Goal: Transaction & Acquisition: Purchase product/service

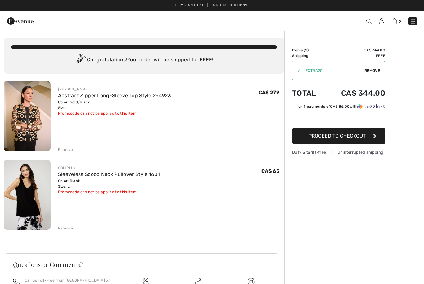
click at [29, 115] on img at bounding box center [27, 116] width 47 height 70
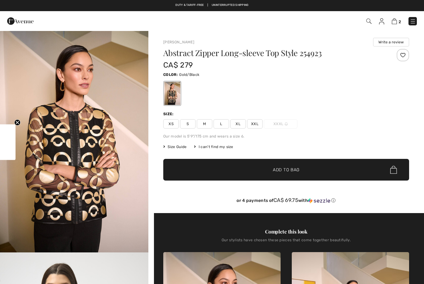
checkbox input "true"
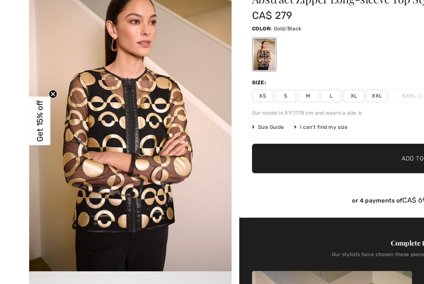
scroll to position [1, 0]
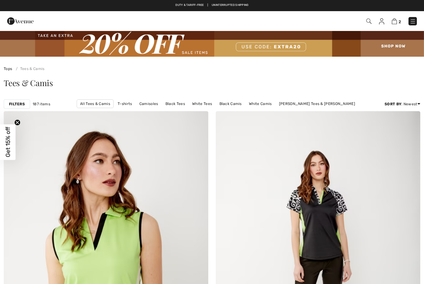
checkbox input "true"
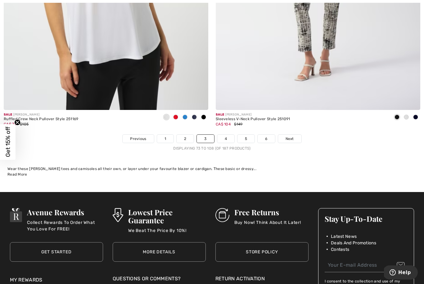
scroll to position [6082, 0]
click at [295, 137] on link "Next" at bounding box center [289, 139] width 23 height 8
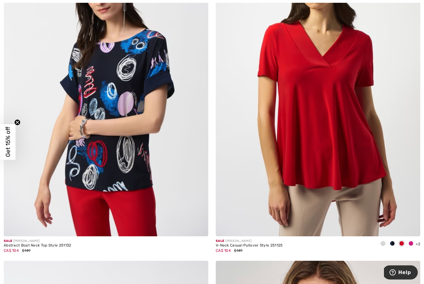
scroll to position [1506, 0]
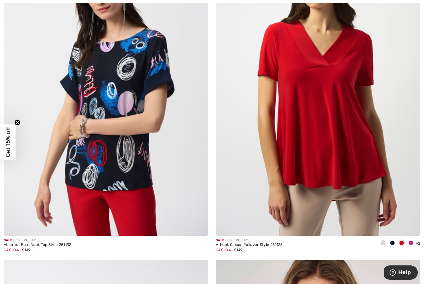
click at [393, 243] on span at bounding box center [392, 243] width 5 height 5
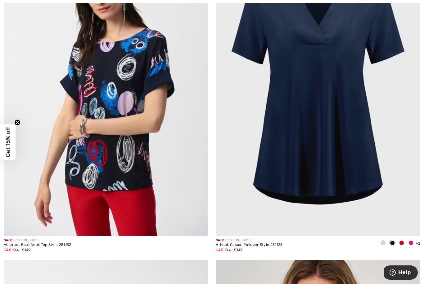
click at [385, 242] on span at bounding box center [382, 243] width 5 height 5
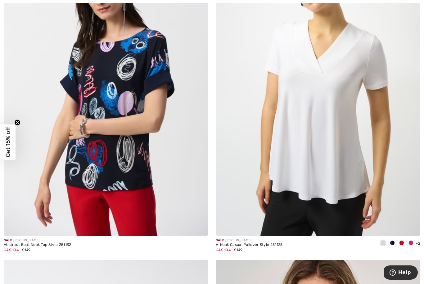
click at [405, 241] on div at bounding box center [401, 244] width 9 height 10
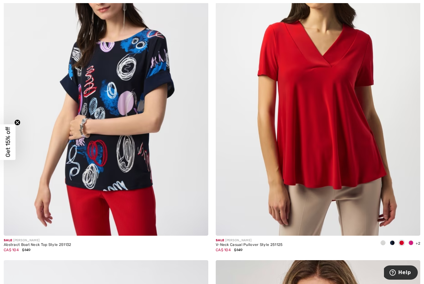
click at [415, 239] on div at bounding box center [410, 244] width 9 height 10
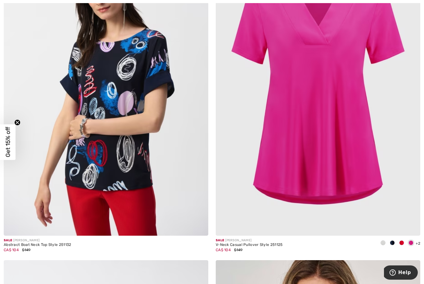
click at [390, 153] on img at bounding box center [318, 83] width 204 height 307
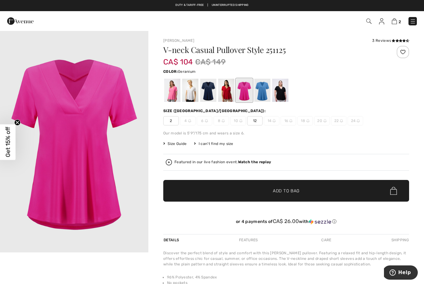
click at [286, 89] on div at bounding box center [280, 90] width 16 height 23
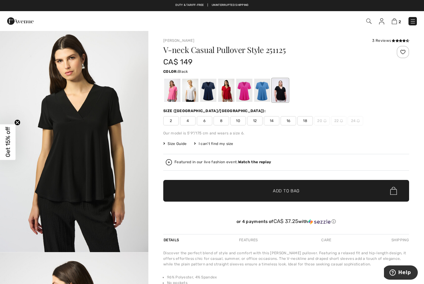
click at [262, 120] on span "12" at bounding box center [255, 120] width 16 height 9
click at [286, 195] on span "✔ Added to Bag Add to Bag" at bounding box center [286, 191] width 246 height 22
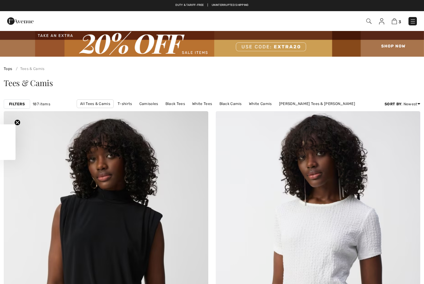
checkbox input "true"
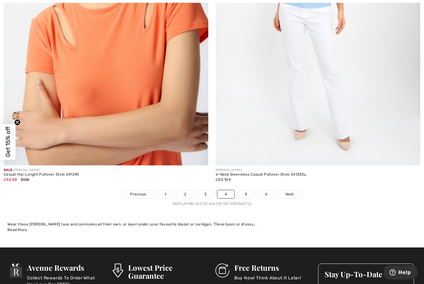
scroll to position [6026, 0]
click at [295, 190] on link "Next" at bounding box center [289, 194] width 23 height 8
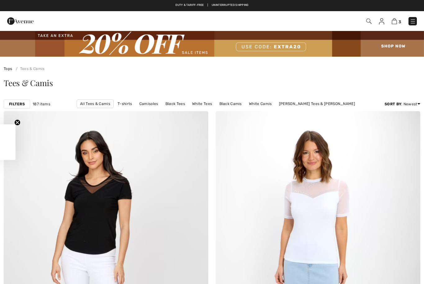
checkbox input "true"
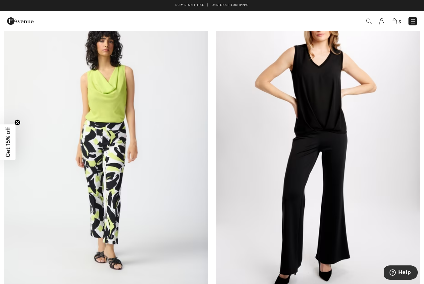
scroll to position [1774, 0]
click at [367, 169] on img at bounding box center [318, 146] width 204 height 307
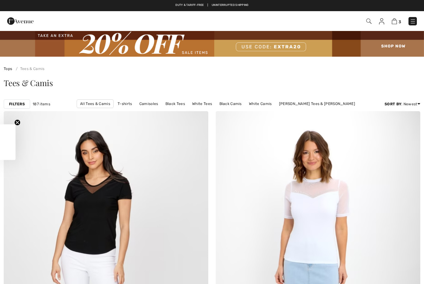
scroll to position [1774, 0]
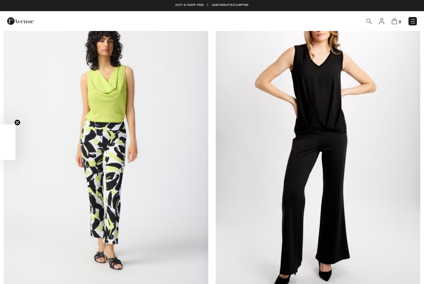
checkbox input "true"
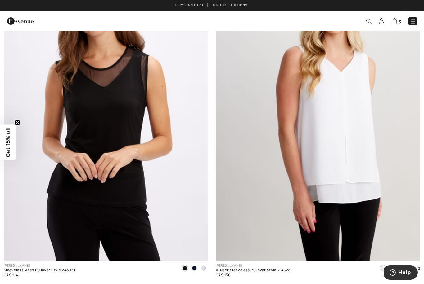
scroll to position [2869, 0]
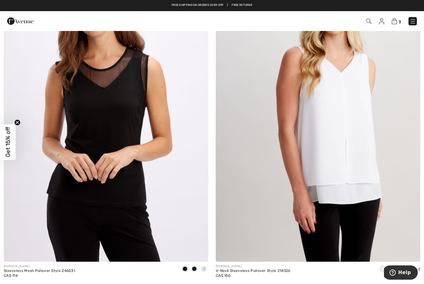
click at [148, 141] on img at bounding box center [106, 108] width 204 height 307
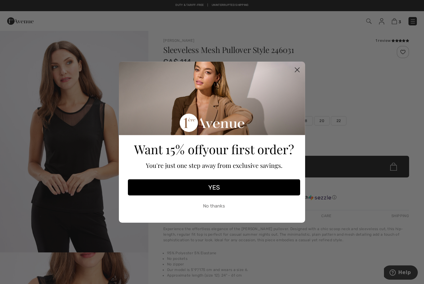
click at [298, 74] on circle "Close dialog" at bounding box center [297, 70] width 10 height 10
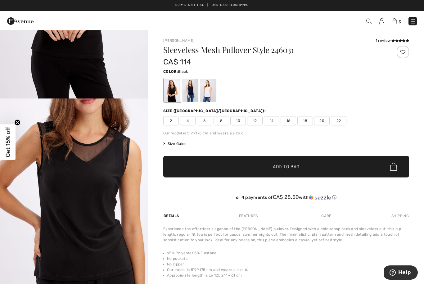
scroll to position [167, 0]
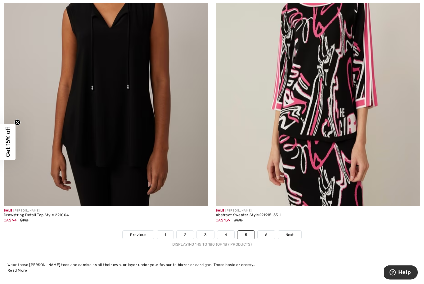
scroll to position [5985, 0]
click at [291, 232] on span "Next" at bounding box center [289, 235] width 8 height 6
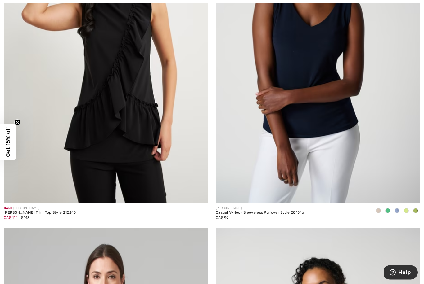
scroll to position [214, 0]
click at [353, 128] on img at bounding box center [318, 50] width 204 height 307
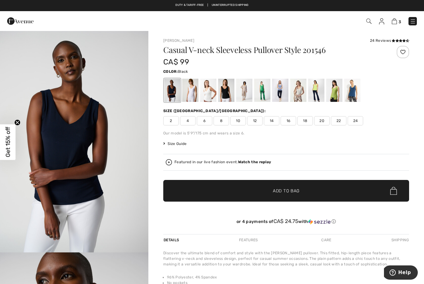
click at [229, 92] on div at bounding box center [226, 90] width 16 height 23
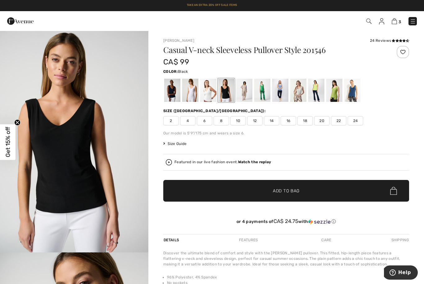
click at [255, 121] on span "12" at bounding box center [255, 120] width 16 height 9
click at [293, 197] on span "✔ Added to Bag Add to Bag" at bounding box center [286, 191] width 246 height 22
click at [395, 19] on img at bounding box center [393, 21] width 5 height 6
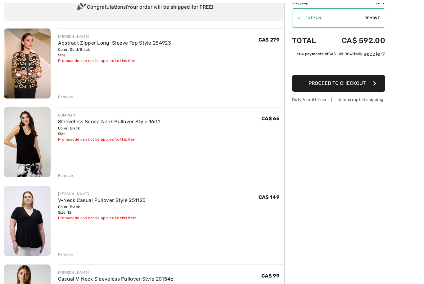
scroll to position [53, 0]
click at [68, 256] on div "Remove" at bounding box center [65, 255] width 15 height 6
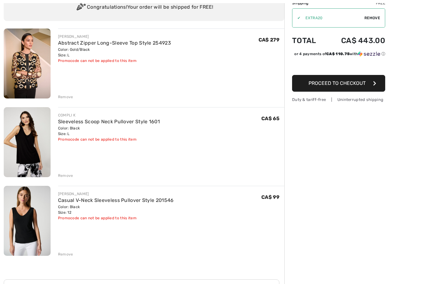
click at [66, 177] on div "Remove" at bounding box center [65, 176] width 15 height 6
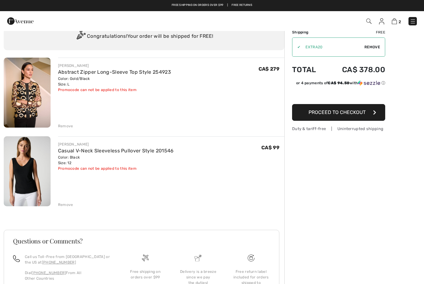
scroll to position [0, 0]
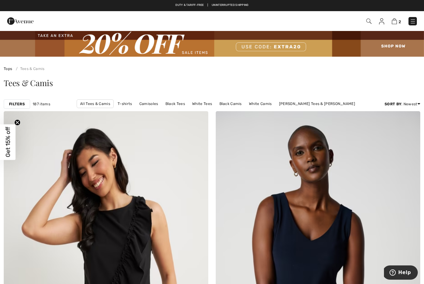
click at [406, 27] on div "2 Checkout" at bounding box center [299, 21] width 244 height 13
click at [408, 25] on link at bounding box center [412, 21] width 8 height 8
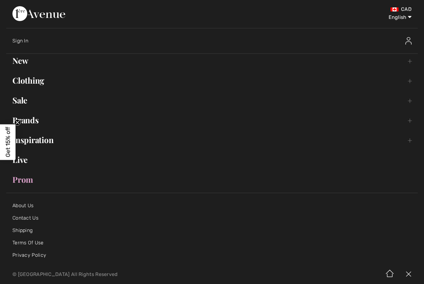
click at [103, 120] on link "Brands Open submenu" at bounding box center [211, 121] width 411 height 14
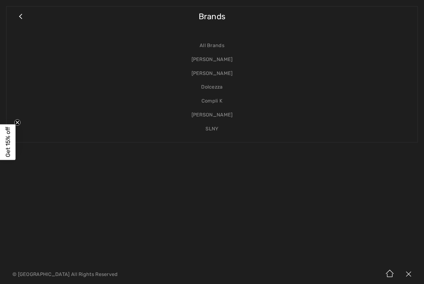
click at [230, 62] on link "[PERSON_NAME]" at bounding box center [212, 60] width 398 height 14
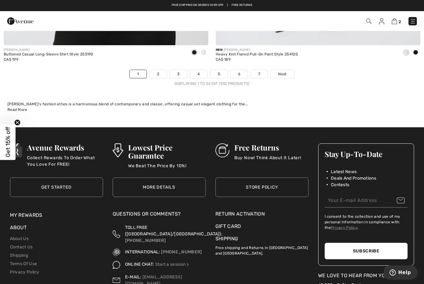
scroll to position [6260, 0]
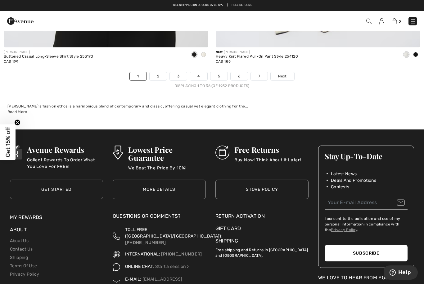
click at [281, 74] on span "Next" at bounding box center [282, 77] width 8 height 6
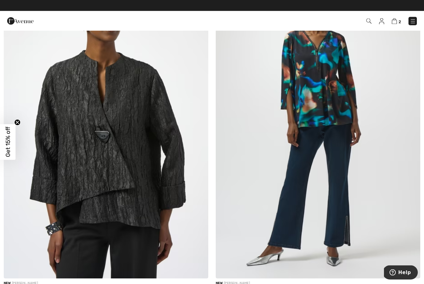
scroll to position [2306, 0]
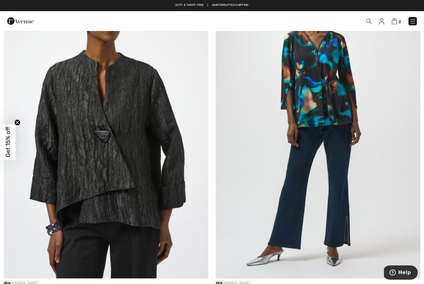
click at [242, 4] on link "Duty & tariff-free | Uninterrupted shipping" at bounding box center [211, 4] width 73 height 3
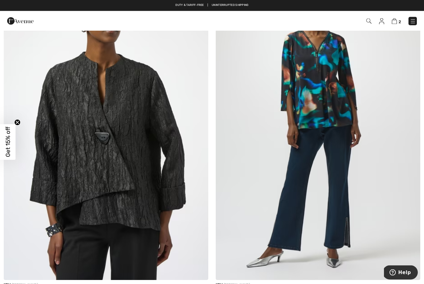
scroll to position [2304, 0]
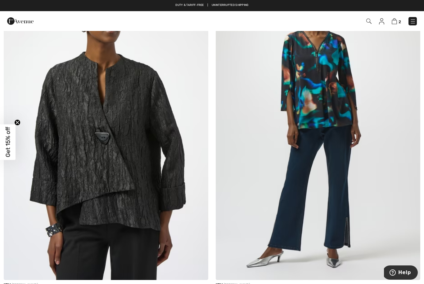
click at [166, 182] on img at bounding box center [106, 127] width 204 height 307
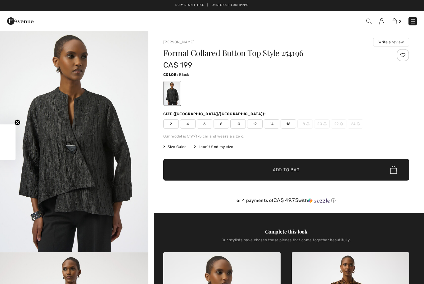
checkbox input "true"
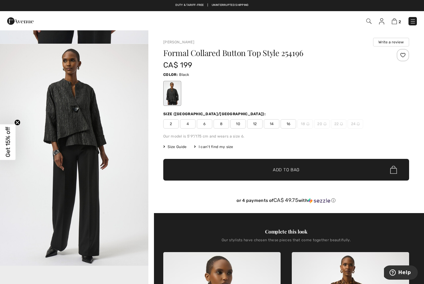
scroll to position [226, 0]
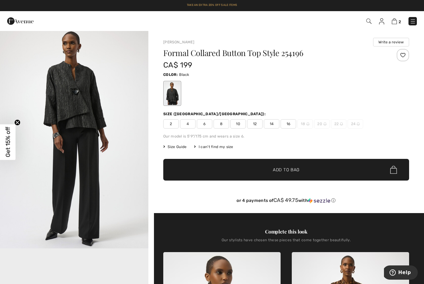
click at [258, 123] on span "12" at bounding box center [255, 123] width 16 height 9
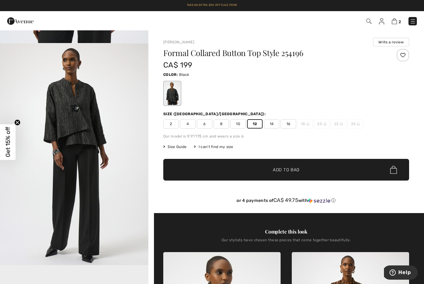
scroll to position [210, 0]
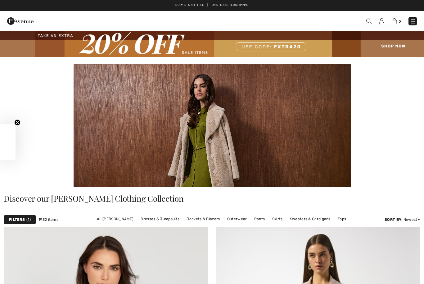
scroll to position [2304, 0]
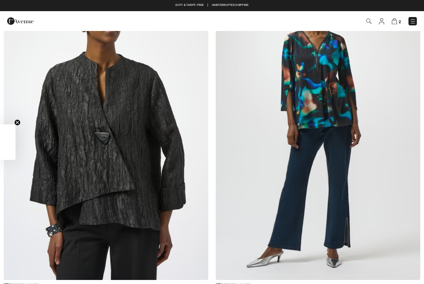
checkbox input "true"
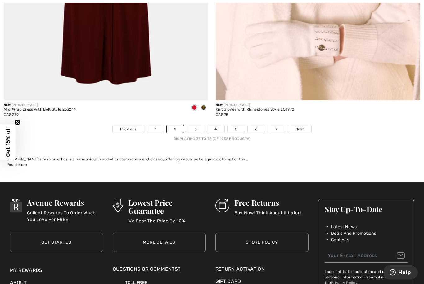
scroll to position [6207, 0]
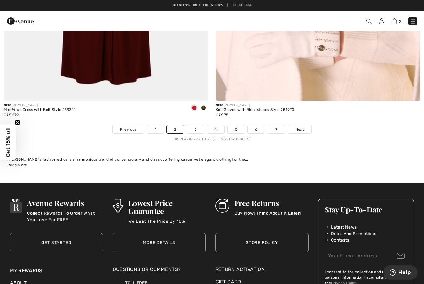
click at [280, 126] on link "7" at bounding box center [276, 130] width 17 height 8
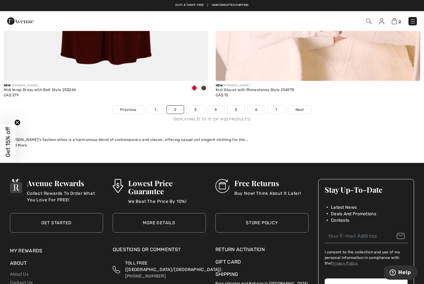
click at [303, 107] on span "Next" at bounding box center [299, 110] width 8 height 6
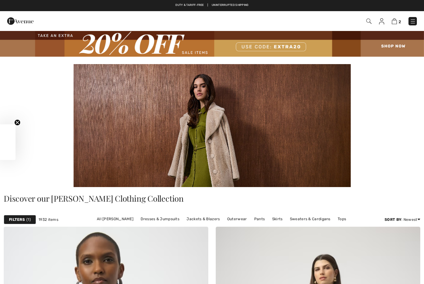
checkbox input "true"
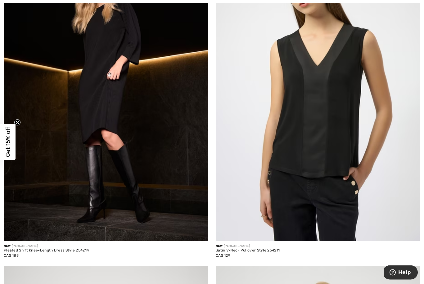
scroll to position [3667, 0]
click at [180, 150] on img at bounding box center [106, 88] width 204 height 307
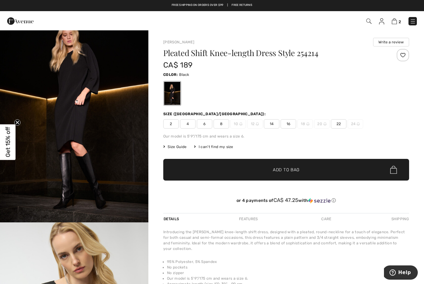
scroll to position [30, 0]
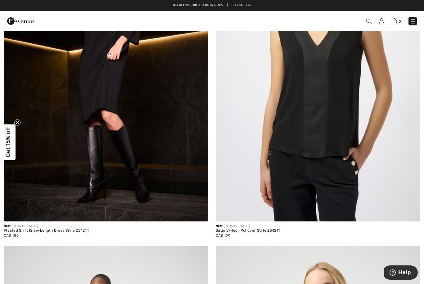
click at [362, 110] on img at bounding box center [318, 68] width 204 height 307
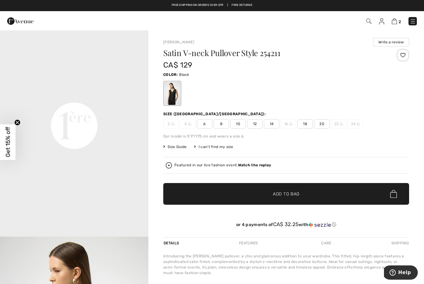
scroll to position [438, 0]
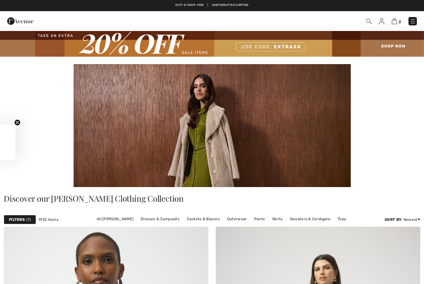
checkbox input "true"
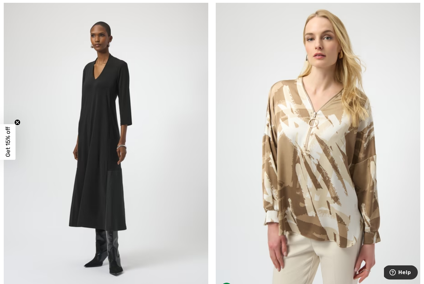
scroll to position [3940, 0]
click at [148, 113] on img at bounding box center [106, 146] width 204 height 307
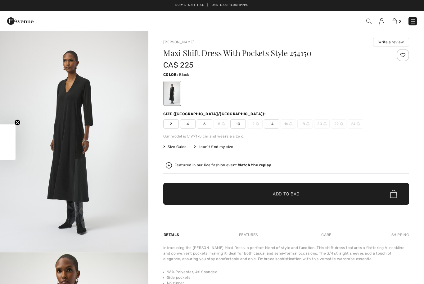
checkbox input "true"
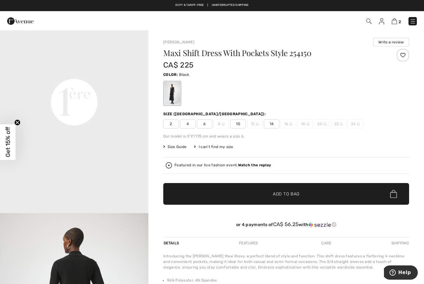
scroll to position [485, 0]
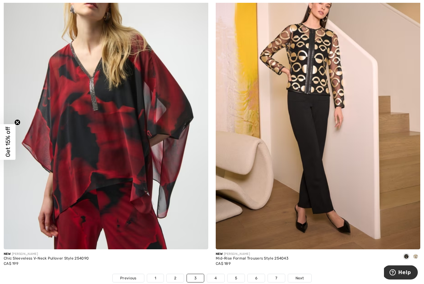
scroll to position [6058, 0]
click at [137, 146] on img at bounding box center [106, 96] width 204 height 307
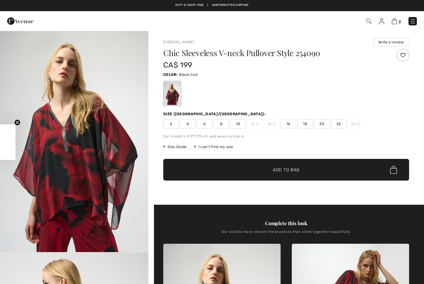
checkbox input "true"
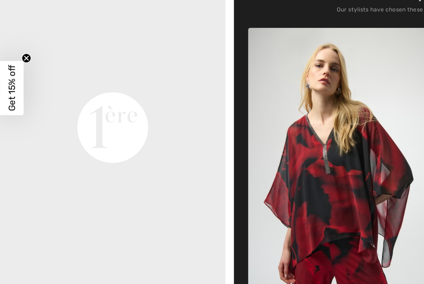
scroll to position [150, 0]
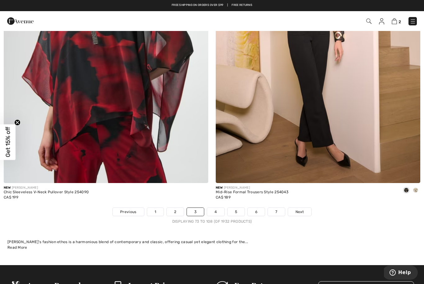
scroll to position [6136, 0]
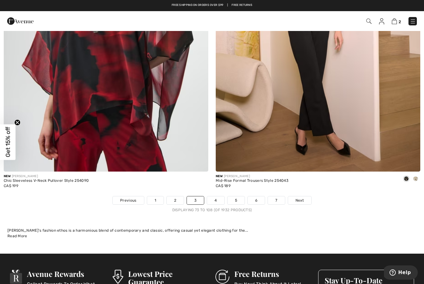
click at [217, 198] on link "4" at bounding box center [215, 201] width 17 height 8
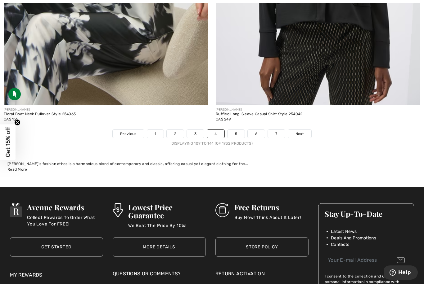
scroll to position [6201, 0]
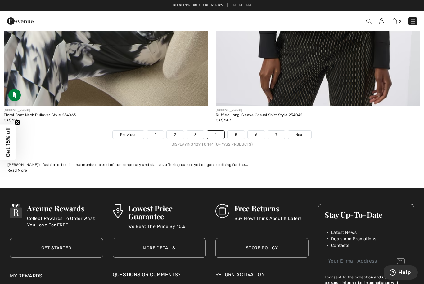
click at [302, 132] on span "Next" at bounding box center [299, 135] width 8 height 6
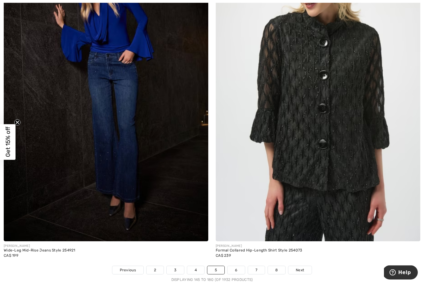
scroll to position [6066, 0]
click at [307, 266] on link "Next" at bounding box center [299, 270] width 23 height 8
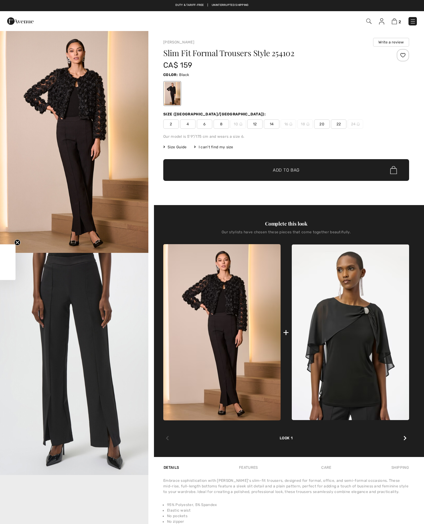
checkbox input "true"
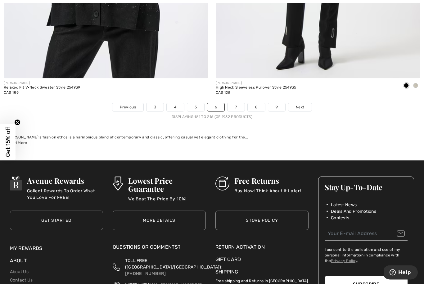
scroll to position [6229, 0]
click at [301, 103] on link "Next" at bounding box center [299, 107] width 23 height 8
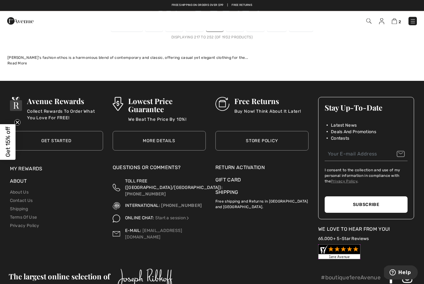
scroll to position [6309, 0]
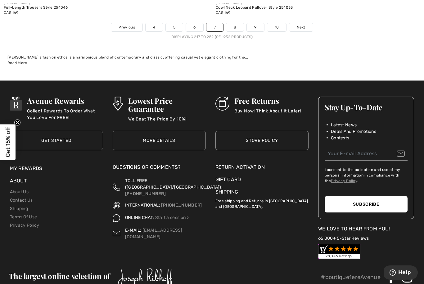
click at [302, 25] on span "Next" at bounding box center [301, 28] width 8 height 6
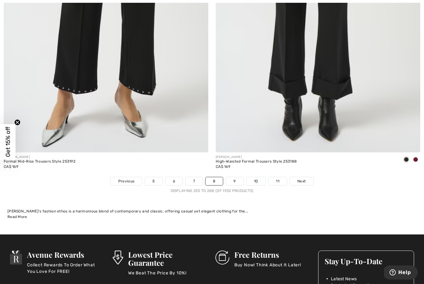
scroll to position [6155, 0]
click at [303, 179] on span "Next" at bounding box center [301, 182] width 8 height 6
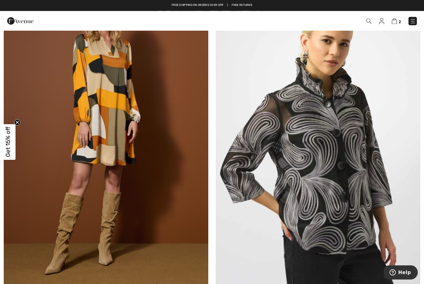
scroll to position [3946, 0]
click at [377, 199] on img at bounding box center [318, 140] width 204 height 307
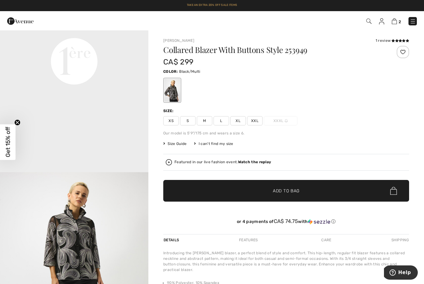
scroll to position [525, 0]
click at [226, 124] on span "L" at bounding box center [221, 120] width 16 height 9
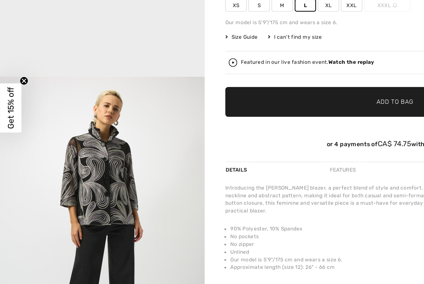
scroll to position [58, 0]
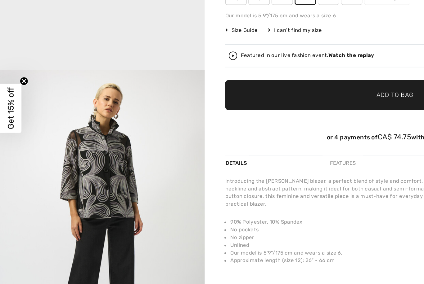
click at [179, 83] on span "Size Guide" at bounding box center [174, 86] width 23 height 6
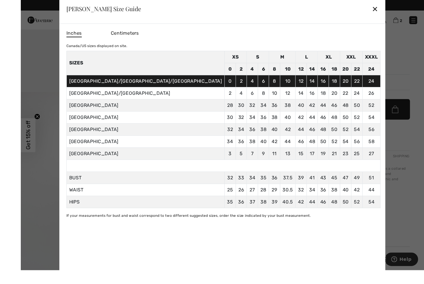
scroll to position [84, 0]
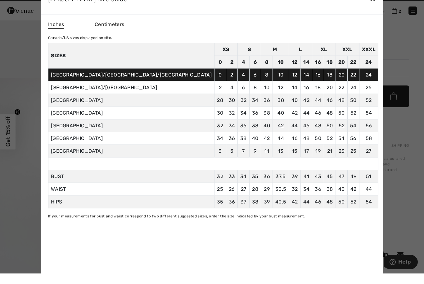
click at [318, 10] on div "[PERSON_NAME] Size Guide ✕" at bounding box center [212, 9] width 342 height 31
click at [316, 11] on div "[PERSON_NAME] Size Guide ✕" at bounding box center [212, 9] width 342 height 31
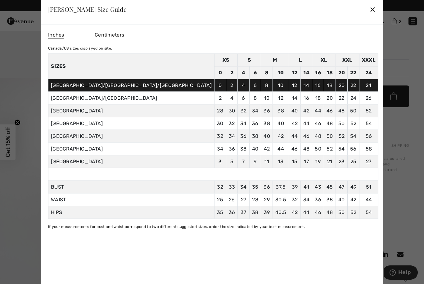
click at [369, 8] on div "✕" at bounding box center [372, 9] width 7 height 13
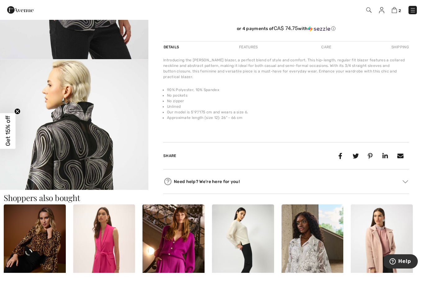
scroll to position [199, 0]
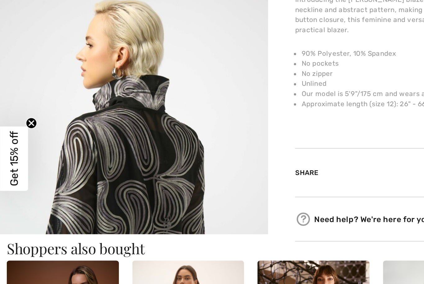
click at [17, 121] on icon "Close teaser" at bounding box center [17, 122] width 2 height 2
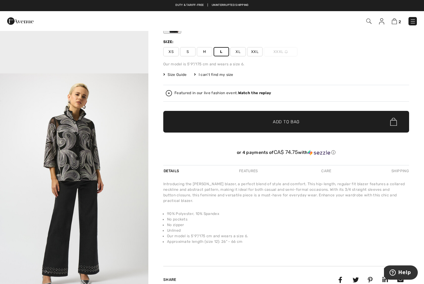
scroll to position [555, 0]
click at [287, 123] on span "Add to Bag" at bounding box center [286, 122] width 27 height 7
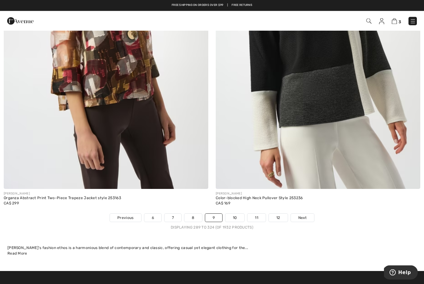
scroll to position [6118, 0]
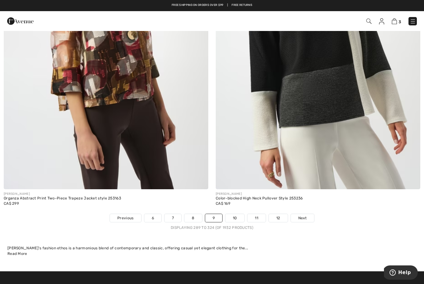
click at [308, 214] on link "Next" at bounding box center [302, 218] width 23 height 8
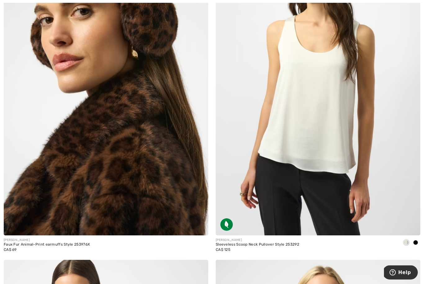
scroll to position [654, 0]
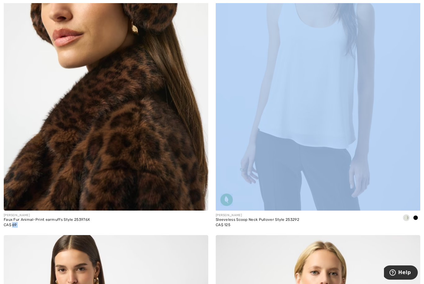
click at [380, 219] on div "JOSEPH RIBKOFF Sleeveless Scoop Neck Pullover Style 253292 CA$ 125" at bounding box center [318, 223] width 204 height 25
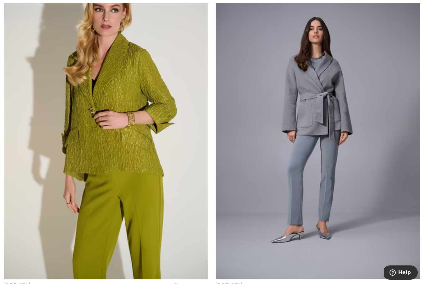
scroll to position [5364, 0]
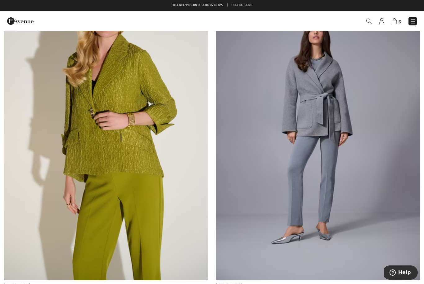
click at [154, 140] on img at bounding box center [106, 127] width 204 height 307
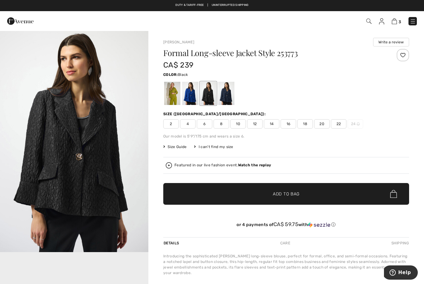
click at [257, 124] on span "12" at bounding box center [255, 123] width 16 height 9
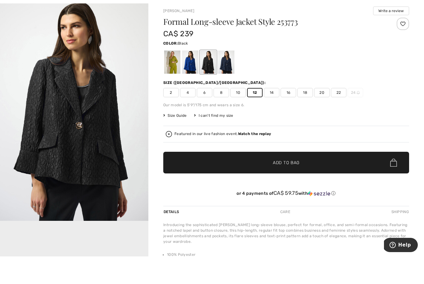
scroll to position [31, 0]
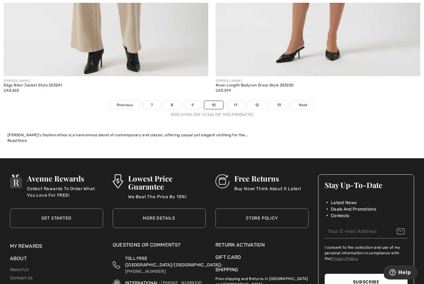
scroll to position [6231, 0]
click at [238, 101] on link "11" at bounding box center [235, 105] width 18 height 8
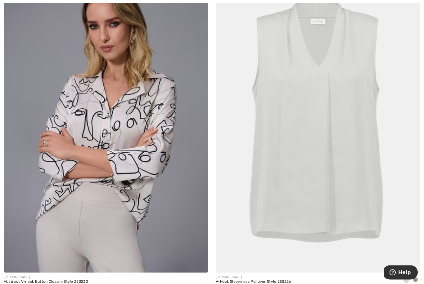
scroll to position [2974, 0]
click at [416, 278] on span at bounding box center [415, 280] width 5 height 5
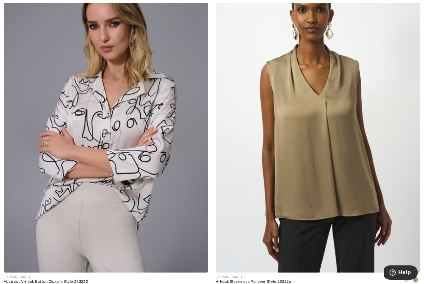
click at [404, 275] on div at bounding box center [405, 280] width 9 height 10
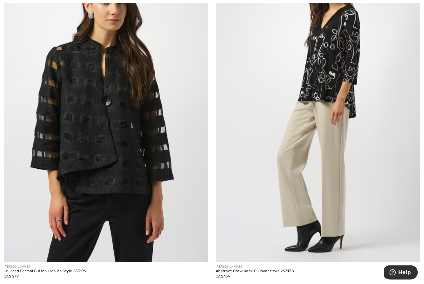
scroll to position [3647, 0]
click at [123, 117] on img at bounding box center [106, 109] width 204 height 307
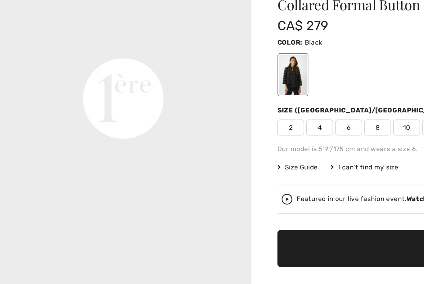
scroll to position [480, 0]
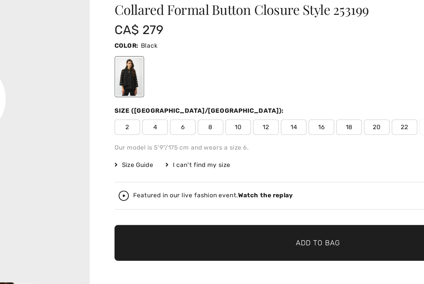
click at [247, 119] on span "12" at bounding box center [255, 123] width 16 height 9
click at [273, 191] on span "Add to Bag" at bounding box center [286, 194] width 27 height 7
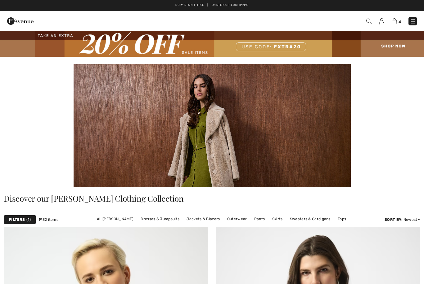
scroll to position [3666, 0]
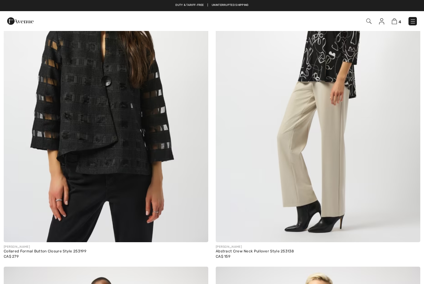
checkbox input "true"
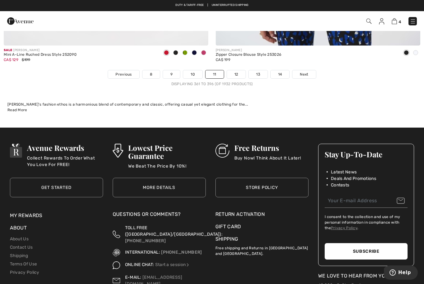
scroll to position [6264, 0]
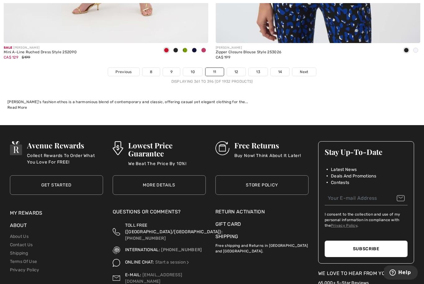
click at [310, 68] on link "Next" at bounding box center [303, 72] width 23 height 8
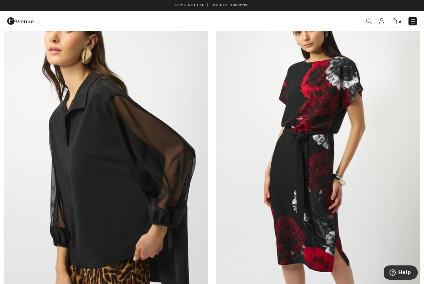
scroll to position [2951, 0]
click at [154, 168] on img at bounding box center [106, 143] width 204 height 307
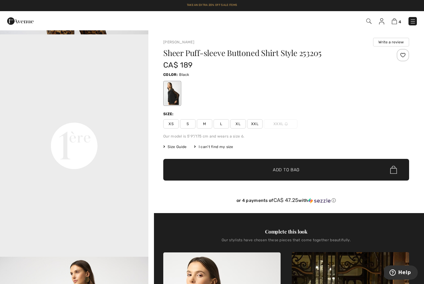
scroll to position [439, 0]
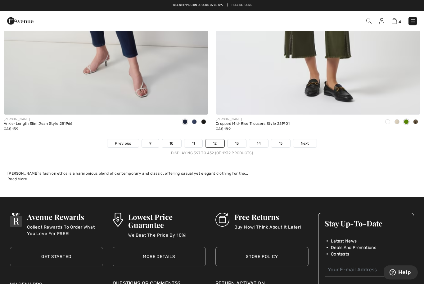
scroll to position [6194, 0]
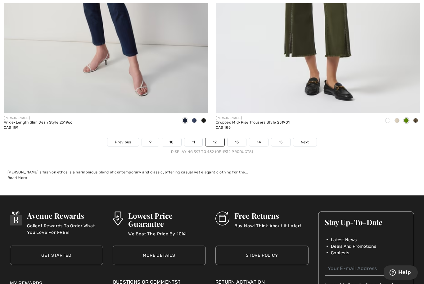
click at [305, 140] on span "Next" at bounding box center [305, 143] width 8 height 6
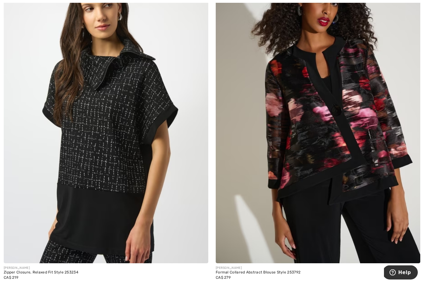
scroll to position [601, 0]
click at [369, 161] on img at bounding box center [318, 110] width 204 height 307
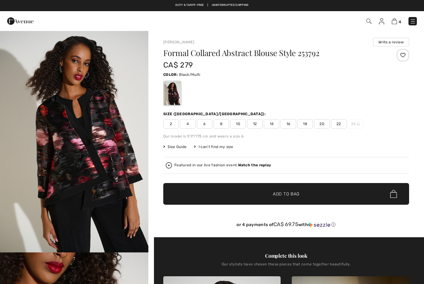
checkbox input "true"
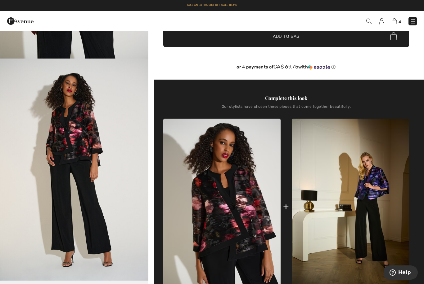
scroll to position [178, 0]
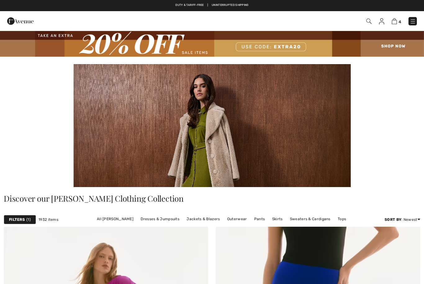
scroll to position [621, 0]
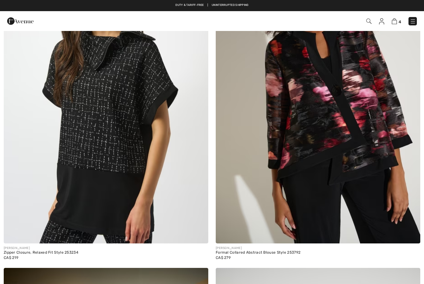
checkbox input "true"
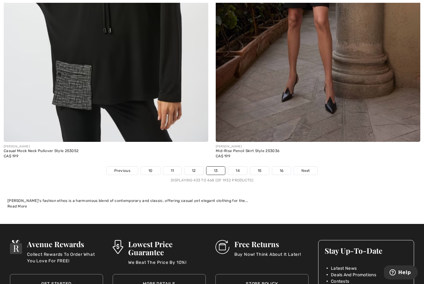
scroll to position [6165, 0]
click at [307, 168] on span "Next" at bounding box center [305, 171] width 8 height 6
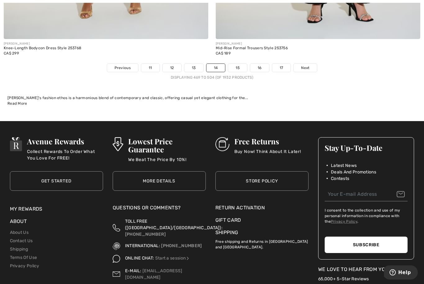
scroll to position [6268, 0]
click at [313, 64] on link "Next" at bounding box center [304, 68] width 23 height 8
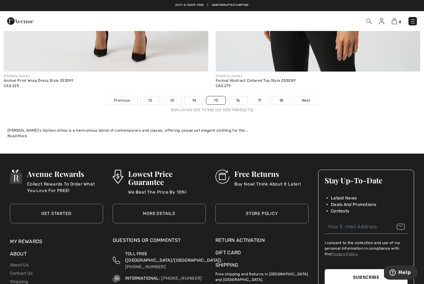
scroll to position [6236, 0]
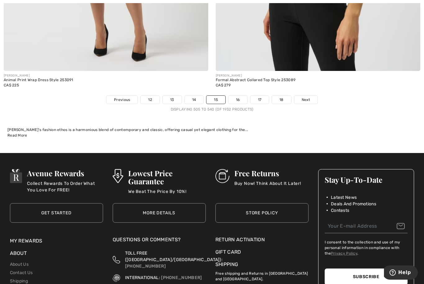
click at [311, 96] on link "Next" at bounding box center [305, 100] width 23 height 8
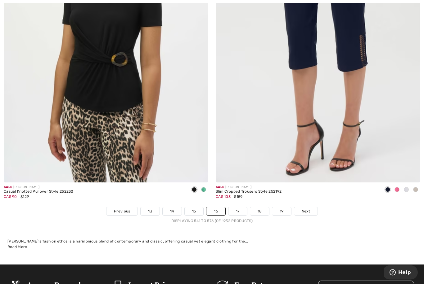
scroll to position [6125, 0]
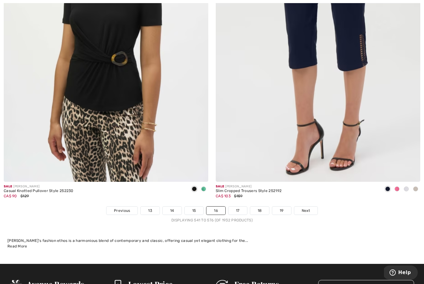
click at [310, 208] on link "Next" at bounding box center [305, 211] width 23 height 8
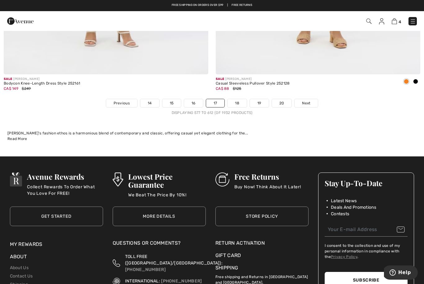
scroll to position [6232, 0]
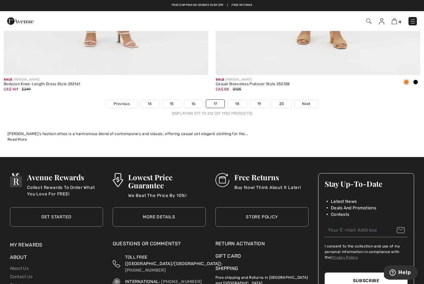
click at [307, 101] on span "Next" at bounding box center [306, 104] width 8 height 6
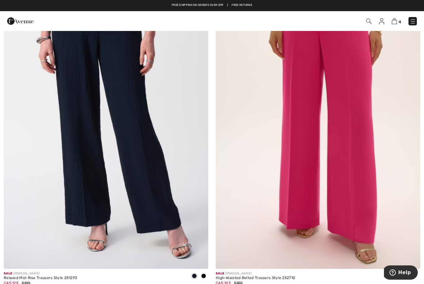
scroll to position [3639, 0]
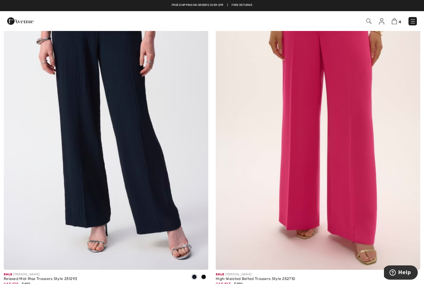
click at [410, 20] on img at bounding box center [412, 21] width 6 height 6
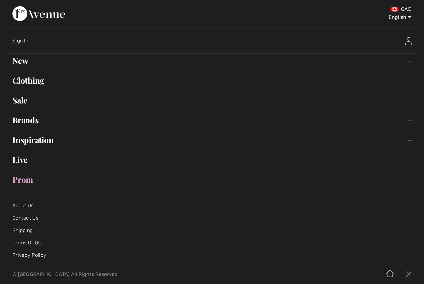
click at [409, 60] on link "New Toggle submenu" at bounding box center [211, 61] width 411 height 14
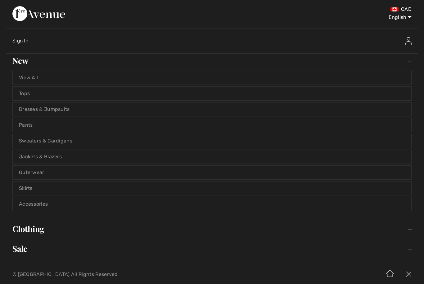
click at [260, 107] on link "Dresses & Jumpsuits" at bounding box center [212, 110] width 398 height 14
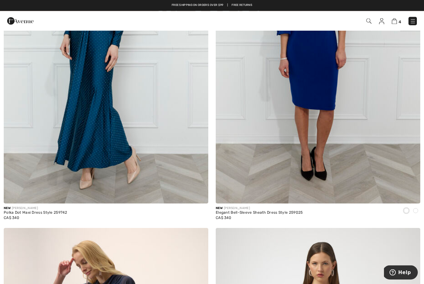
scroll to position [214, 0]
click at [413, 20] on img at bounding box center [412, 21] width 6 height 6
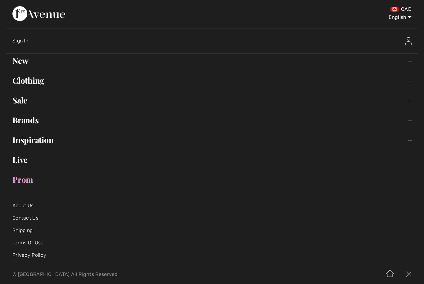
click at [345, 59] on link "New Toggle submenu" at bounding box center [211, 61] width 411 height 14
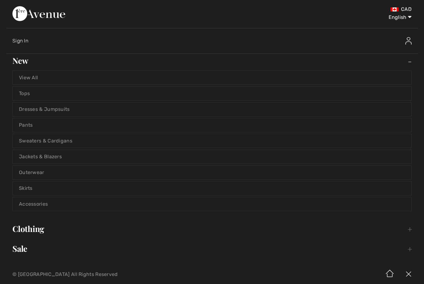
click at [226, 157] on link "Jackets & Blazers" at bounding box center [212, 157] width 398 height 14
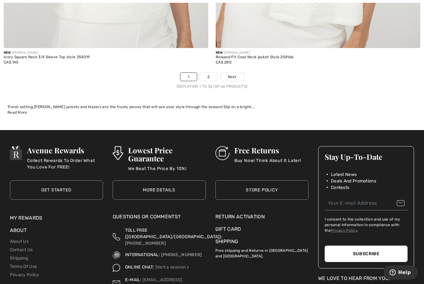
scroll to position [6167, 0]
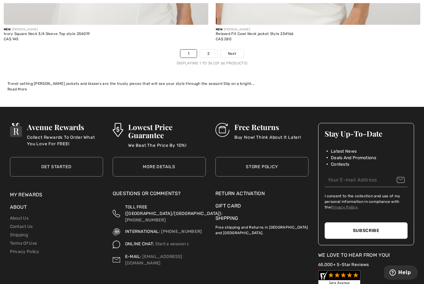
click at [236, 51] on span "Next" at bounding box center [232, 54] width 8 height 6
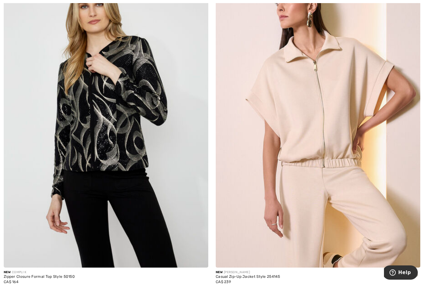
scroll to position [1152, 0]
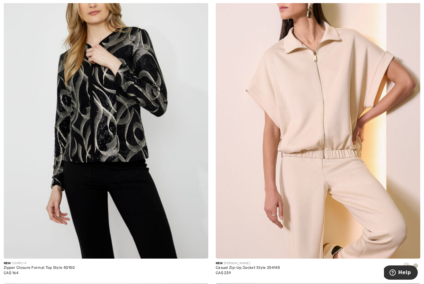
click at [133, 135] on img at bounding box center [106, 105] width 204 height 307
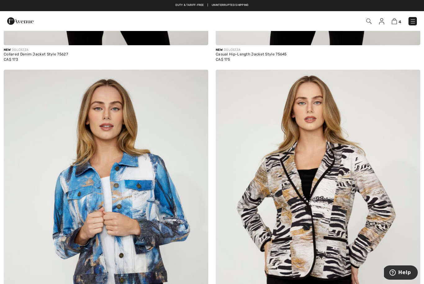
scroll to position [3415, 0]
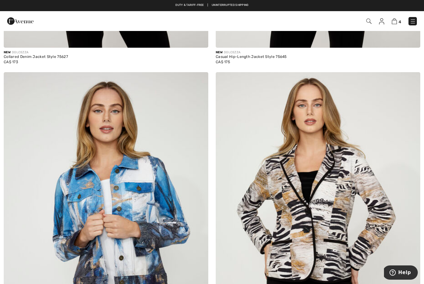
click at [392, 21] on img at bounding box center [393, 21] width 5 height 6
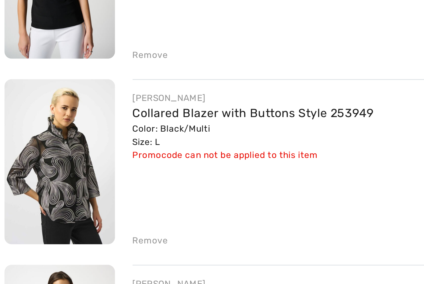
scroll to position [50, 0]
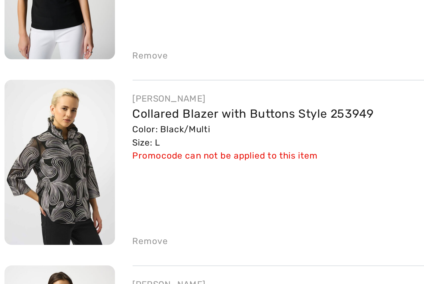
click at [63, 255] on div "Remove" at bounding box center [65, 258] width 15 height 6
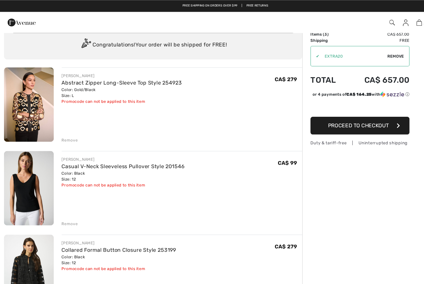
scroll to position [17, 0]
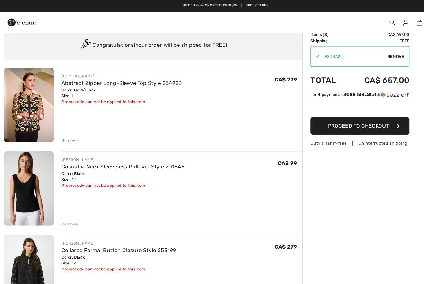
click at [68, 132] on div "Remove" at bounding box center [65, 133] width 15 height 6
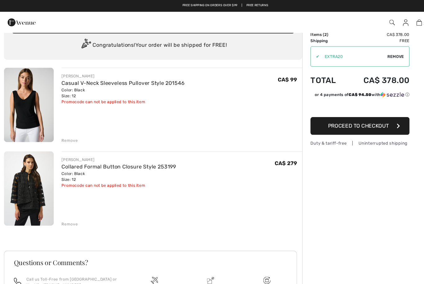
click at [368, 118] on button "Proceed to Checkout" at bounding box center [338, 118] width 93 height 17
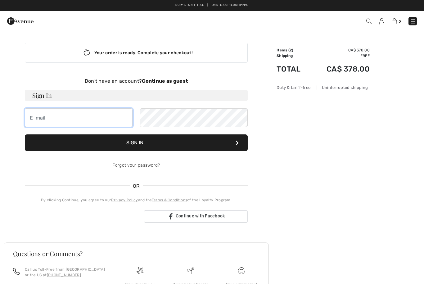
click at [93, 121] on input "email" at bounding box center [79, 118] width 108 height 19
click at [103, 217] on div "Sign in with Google. Opens in new tab" at bounding box center [82, 217] width 114 height 14
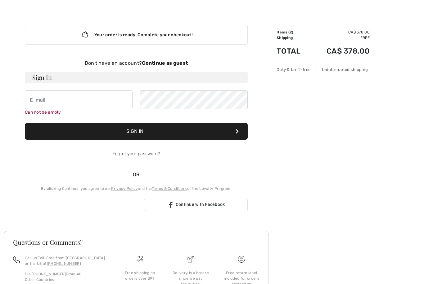
scroll to position [54, 0]
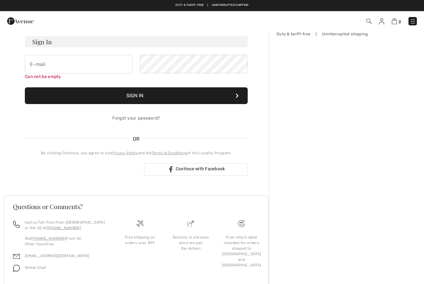
click at [146, 236] on div "Free shipping on orders over $99" at bounding box center [139, 240] width 41 height 11
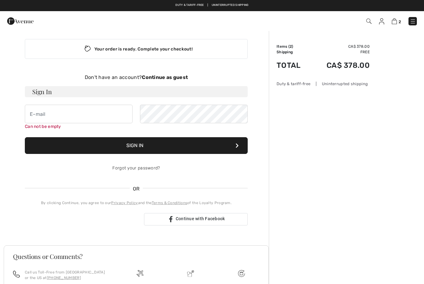
scroll to position [0, 0]
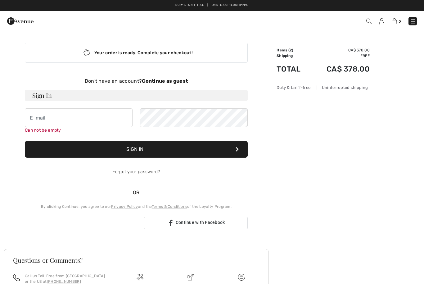
click at [351, 86] on div "Duty & tariff-free | Uninterrupted shipping" at bounding box center [322, 88] width 93 height 6
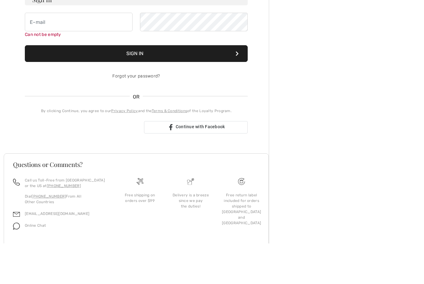
scroll to position [54, 0]
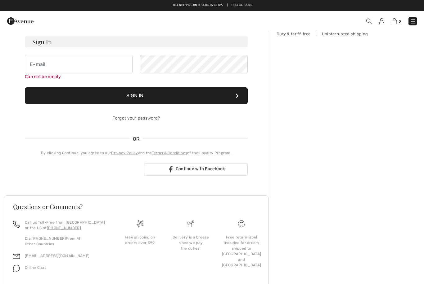
click at [415, 21] on img at bounding box center [412, 21] width 6 height 6
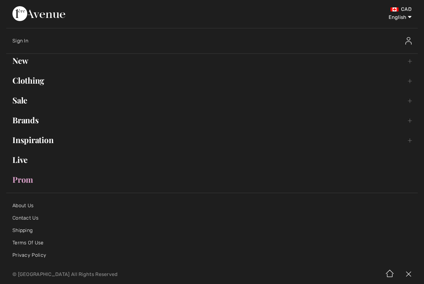
click at [30, 232] on link "Shipping" at bounding box center [22, 231] width 20 height 6
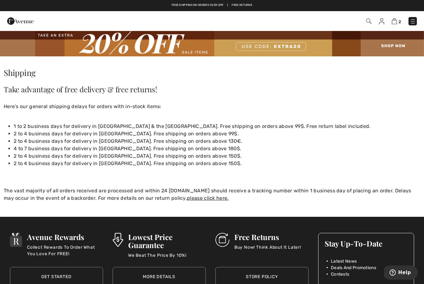
click at [395, 20] on img at bounding box center [393, 21] width 5 height 6
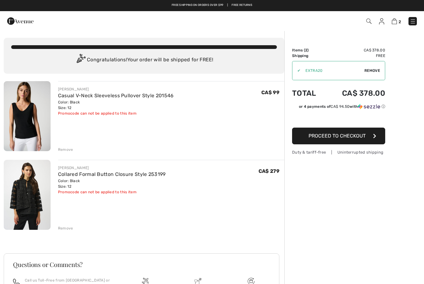
click at [364, 139] on button "Proceed to Checkout" at bounding box center [338, 136] width 93 height 17
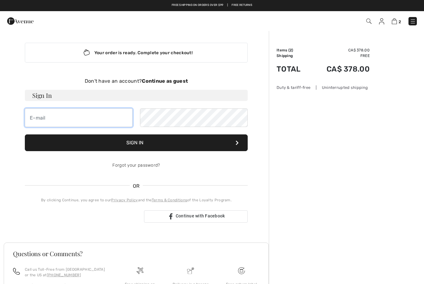
click at [94, 119] on input "email" at bounding box center [79, 118] width 108 height 19
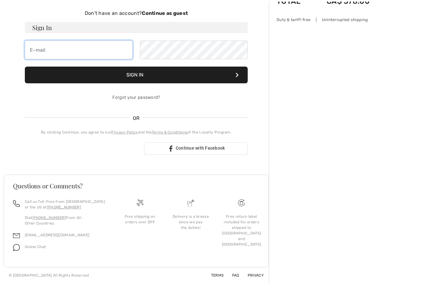
scroll to position [67, 0]
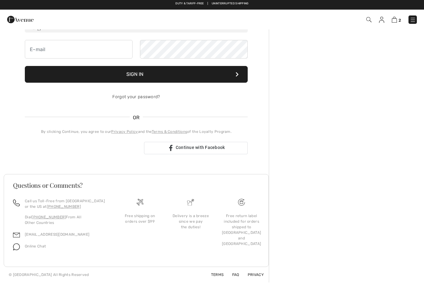
click at [108, 149] on div "Sign in with Google. Opens in new tab" at bounding box center [82, 150] width 114 height 14
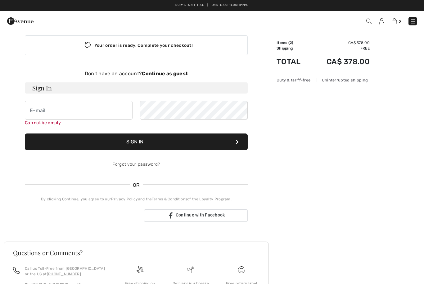
scroll to position [0, 0]
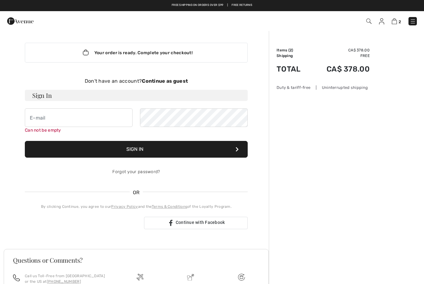
click at [172, 83] on strong "Continue as guest" at bounding box center [165, 81] width 46 height 6
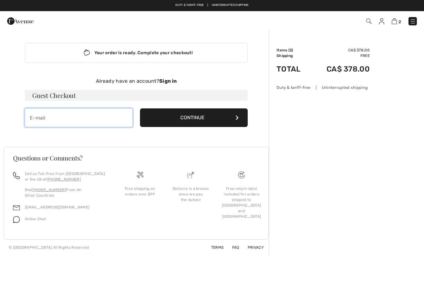
click at [86, 118] on input "email" at bounding box center [79, 118] width 108 height 19
type input "[EMAIL_ADDRESS][DOMAIN_NAME]"
click at [212, 117] on button "Continue" at bounding box center [194, 118] width 108 height 19
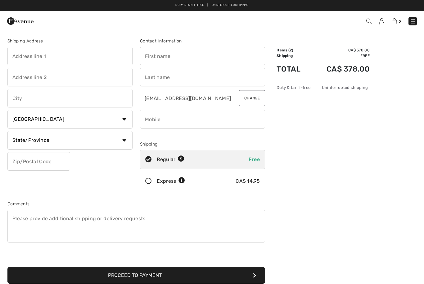
click at [92, 55] on input "text" at bounding box center [69, 56] width 125 height 19
type input "29 Rue de Montagny"
type input "Blainville"
select select "QC"
type input "J7C0L4"
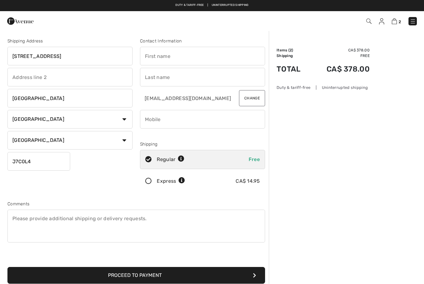
type input "Dominique"
type input "Paliotti"
click at [202, 118] on input "phone" at bounding box center [202, 119] width 125 height 19
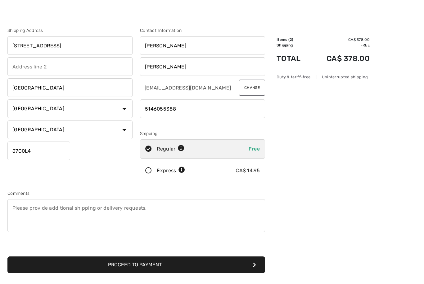
type input "5146055388"
click at [197, 267] on button "Proceed to Payment" at bounding box center [135, 275] width 257 height 17
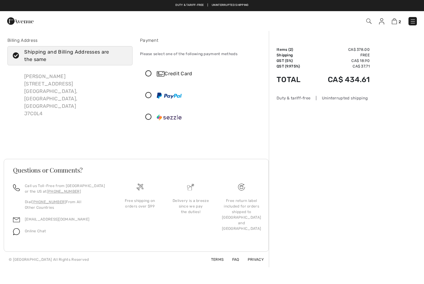
click at [148, 75] on icon at bounding box center [148, 74] width 16 height 7
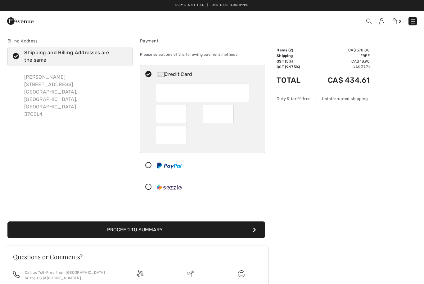
click at [195, 233] on button "Proceed to Summary" at bounding box center [135, 230] width 257 height 17
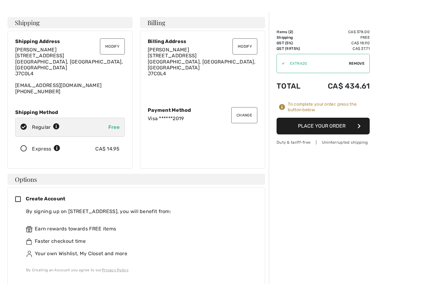
scroll to position [20, 0]
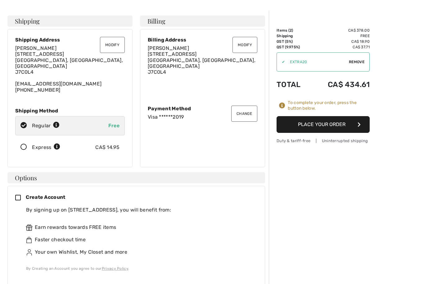
click at [22, 195] on icon at bounding box center [20, 198] width 11 height 7
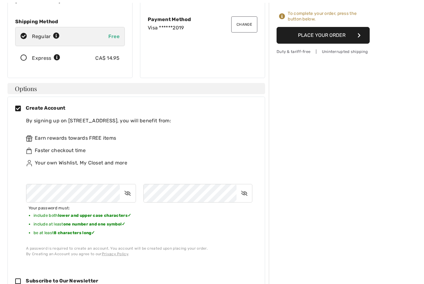
scroll to position [109, 0]
click at [129, 187] on icon at bounding box center [128, 193] width 16 height 14
click at [246, 186] on icon at bounding box center [244, 193] width 16 height 14
click at [128, 186] on icon at bounding box center [127, 193] width 15 height 14
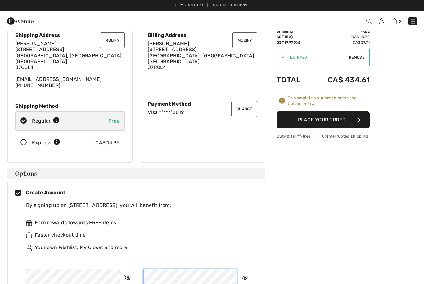
scroll to position [0, 0]
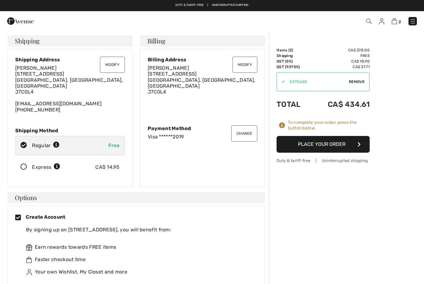
click at [350, 144] on button "Place Your Order" at bounding box center [322, 144] width 93 height 17
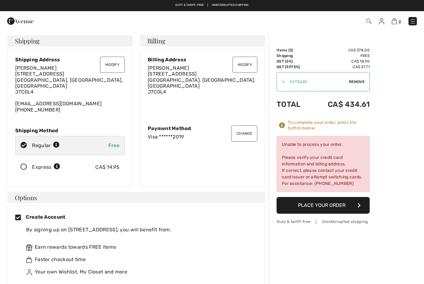
click at [256, 134] on button "Change" at bounding box center [244, 134] width 26 height 16
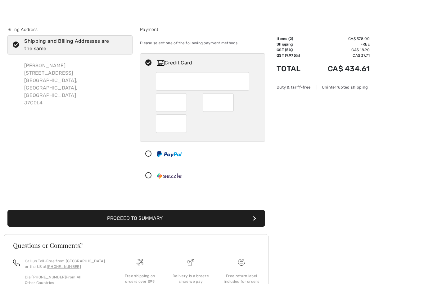
click at [229, 221] on button "Proceed to Summary" at bounding box center [135, 218] width 257 height 17
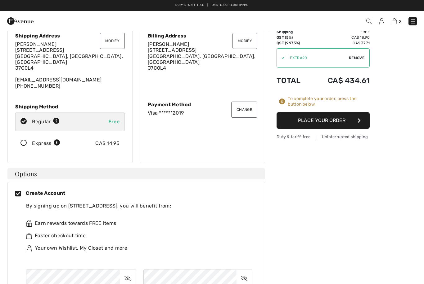
scroll to position [23, 0]
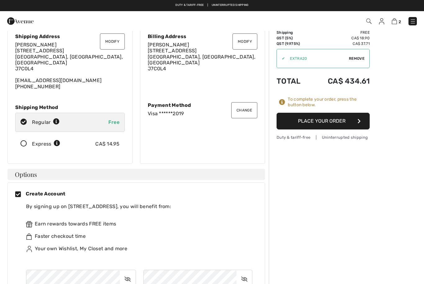
click at [338, 118] on button "Place Your Order" at bounding box center [322, 121] width 93 height 17
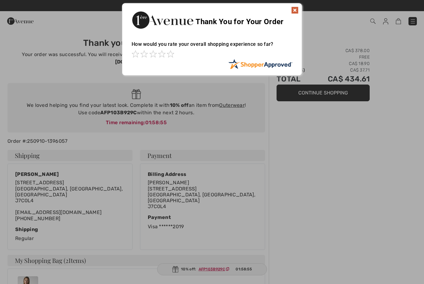
click at [294, 11] on img at bounding box center [294, 10] width 7 height 7
